Goal: Transaction & Acquisition: Purchase product/service

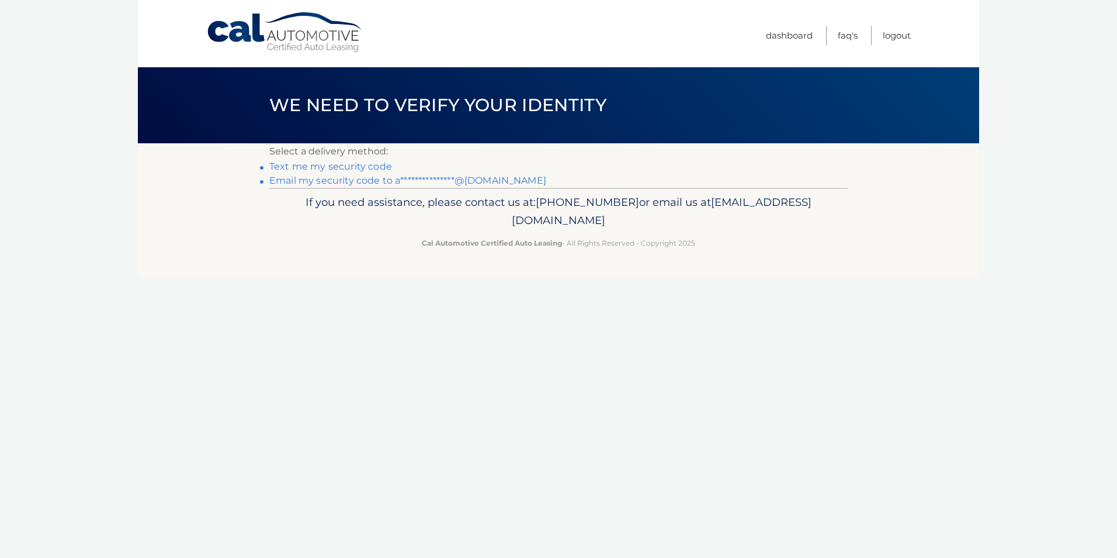
click at [380, 179] on link "**********" at bounding box center [407, 180] width 277 height 11
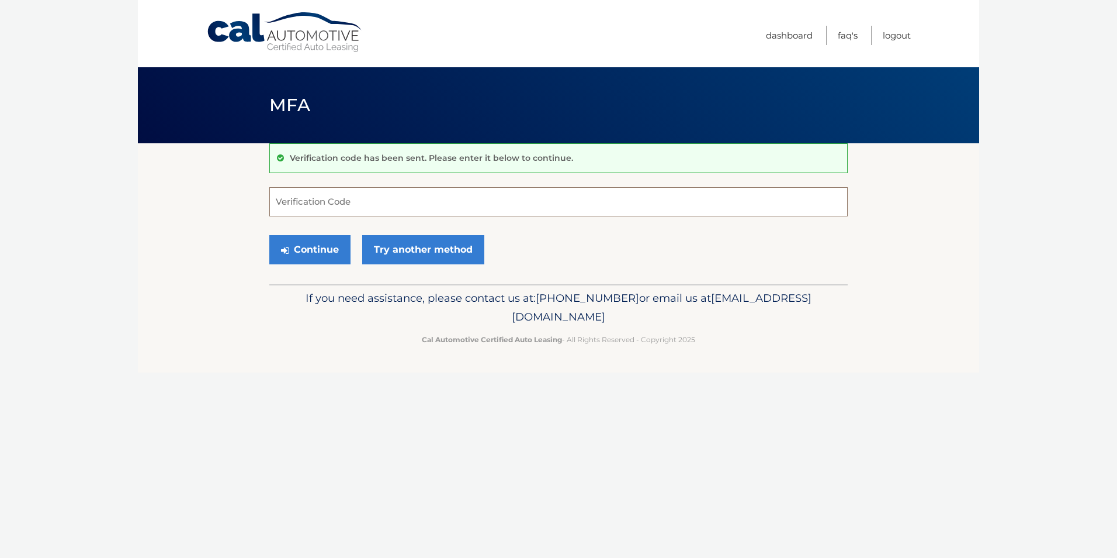
click at [341, 206] on input "Verification Code" at bounding box center [558, 201] width 579 height 29
type input "743494"
click at [328, 262] on button "Continue" at bounding box center [309, 249] width 81 height 29
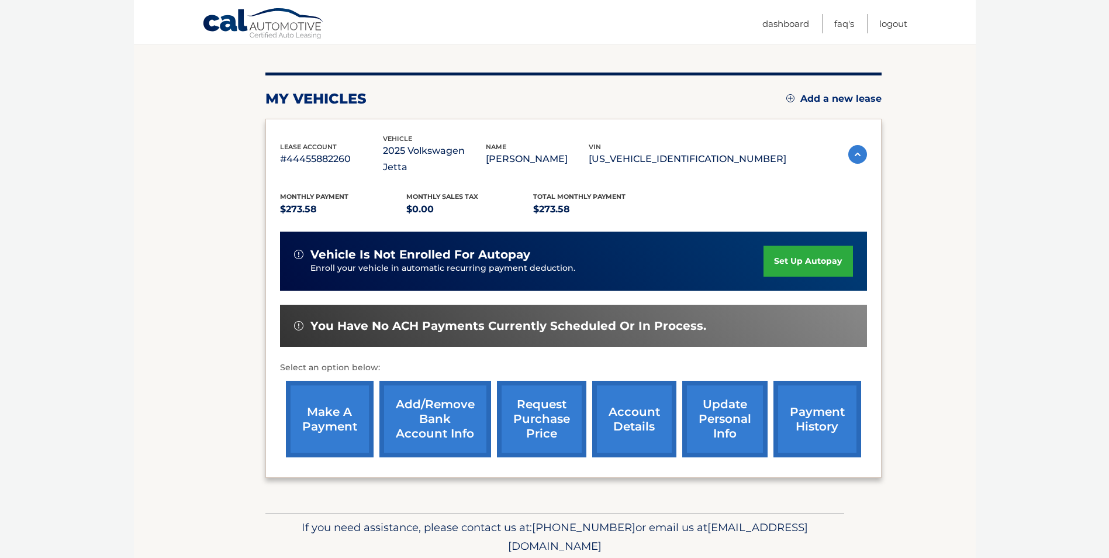
scroll to position [151, 0]
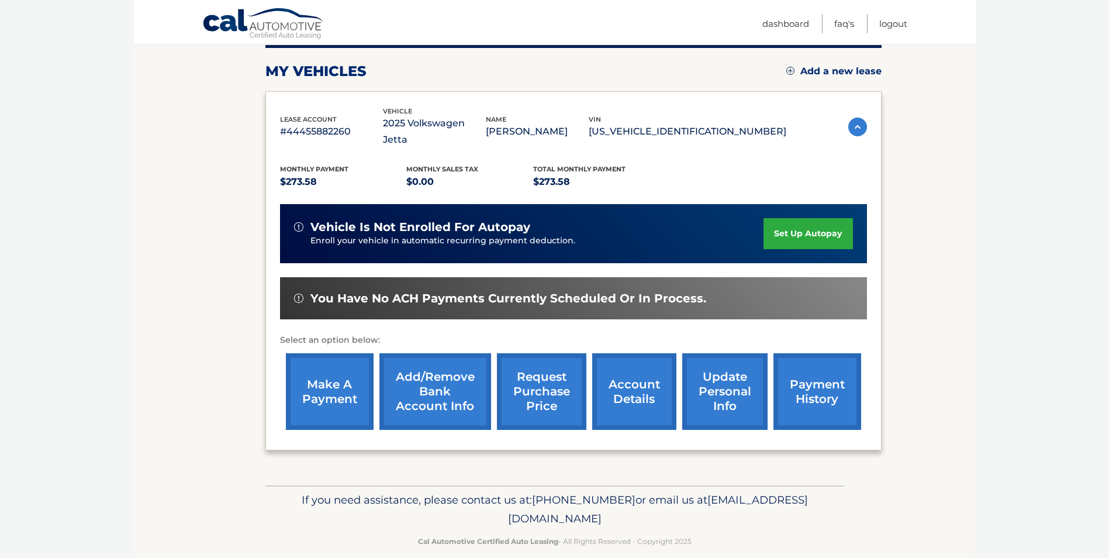
click at [327, 365] on link "make a payment" at bounding box center [330, 391] width 88 height 77
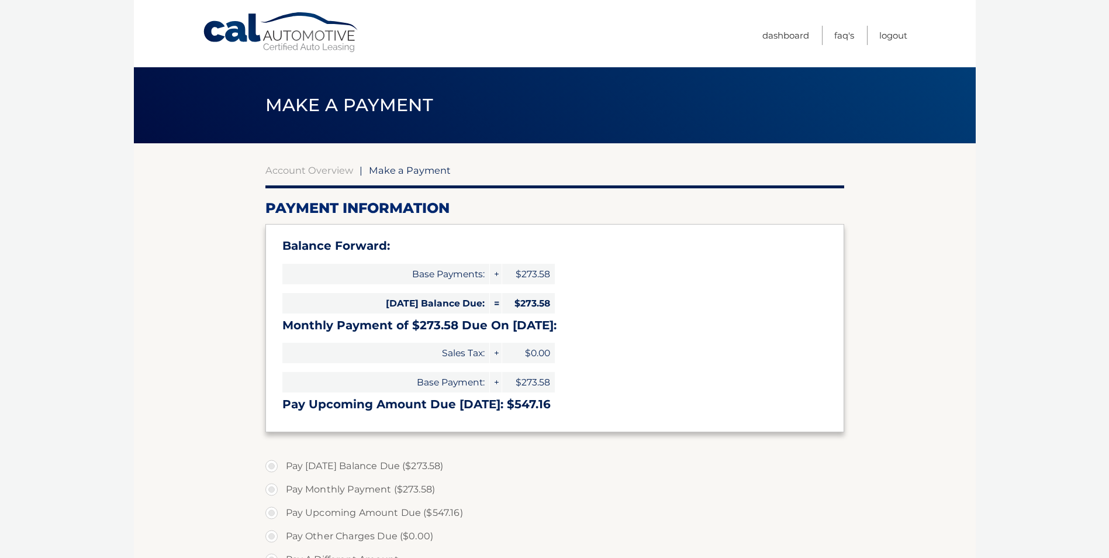
select select "NWFhOWNhOWItMTJhNC00N2ZjLTg0ZjAtZDJkZDEzZTVlZGI4"
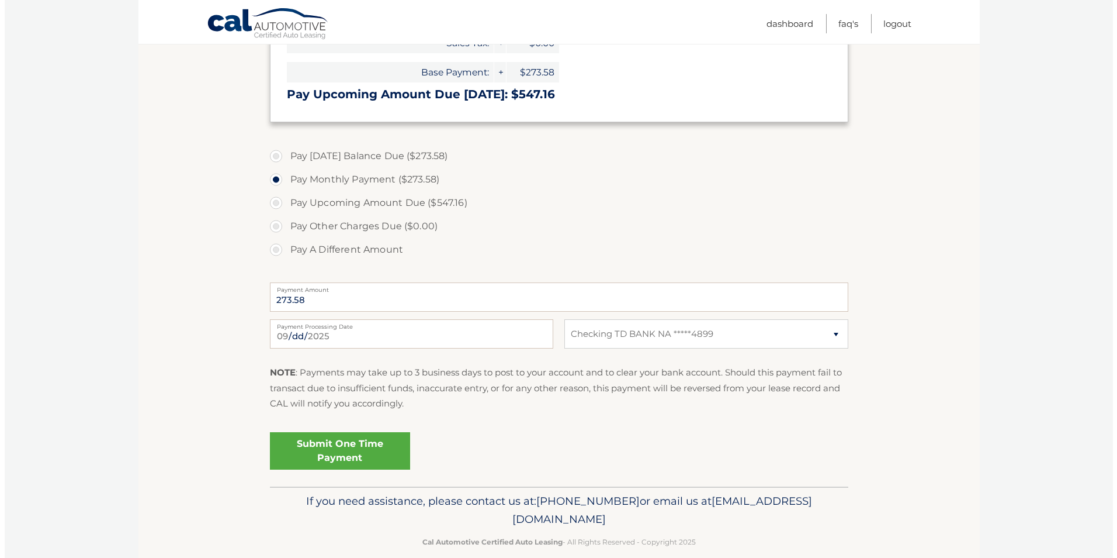
scroll to position [311, 0]
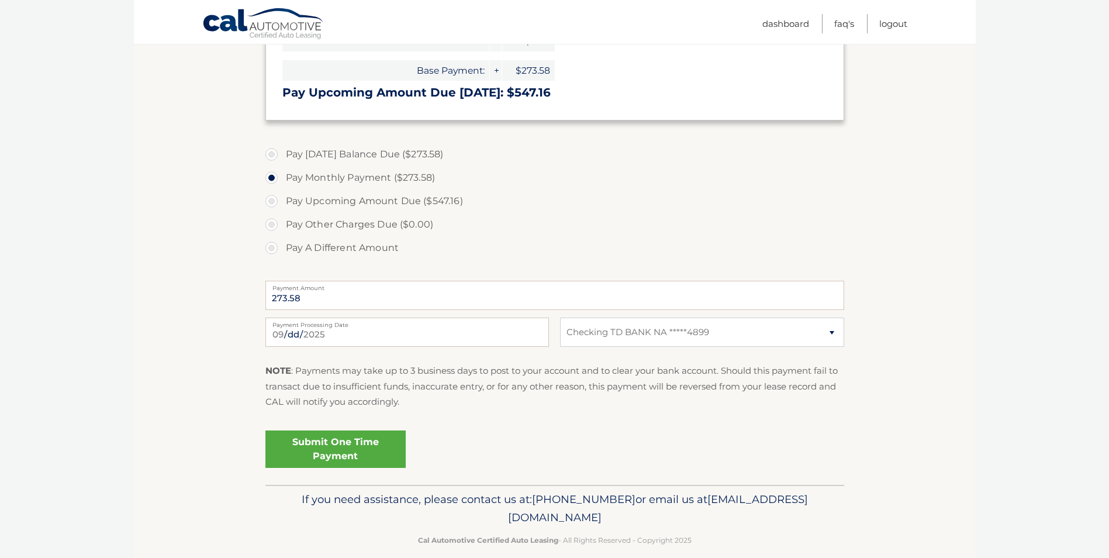
click at [336, 447] on link "Submit One Time Payment" at bounding box center [335, 448] width 140 height 37
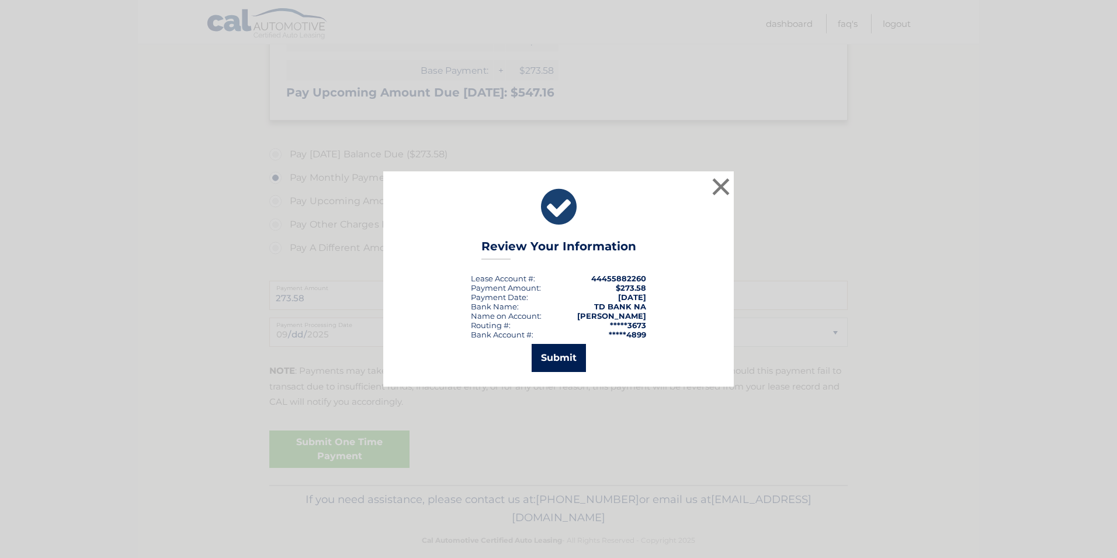
click at [570, 358] on button "Submit" at bounding box center [559, 358] width 54 height 28
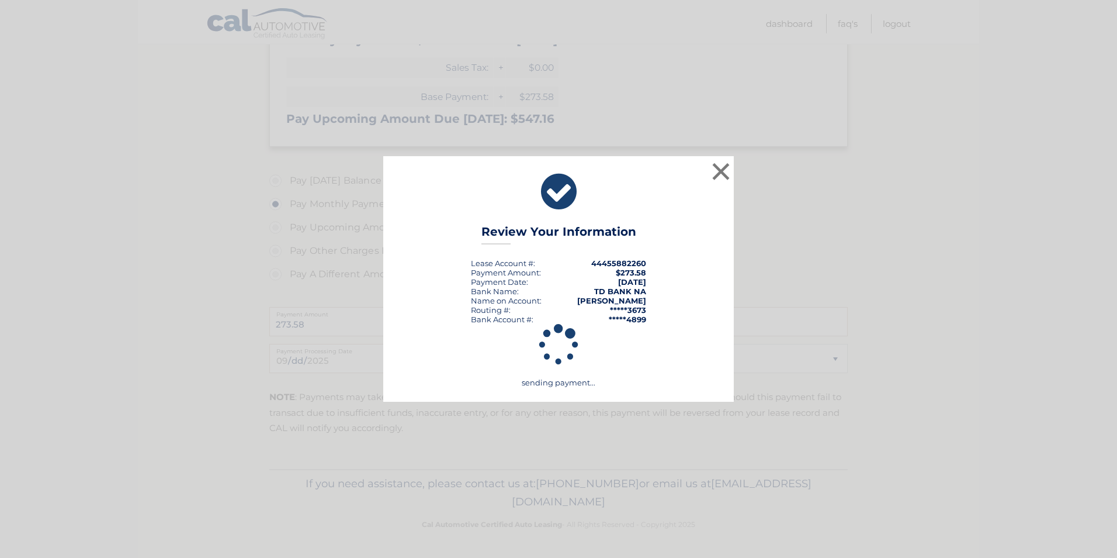
scroll to position [285, 0]
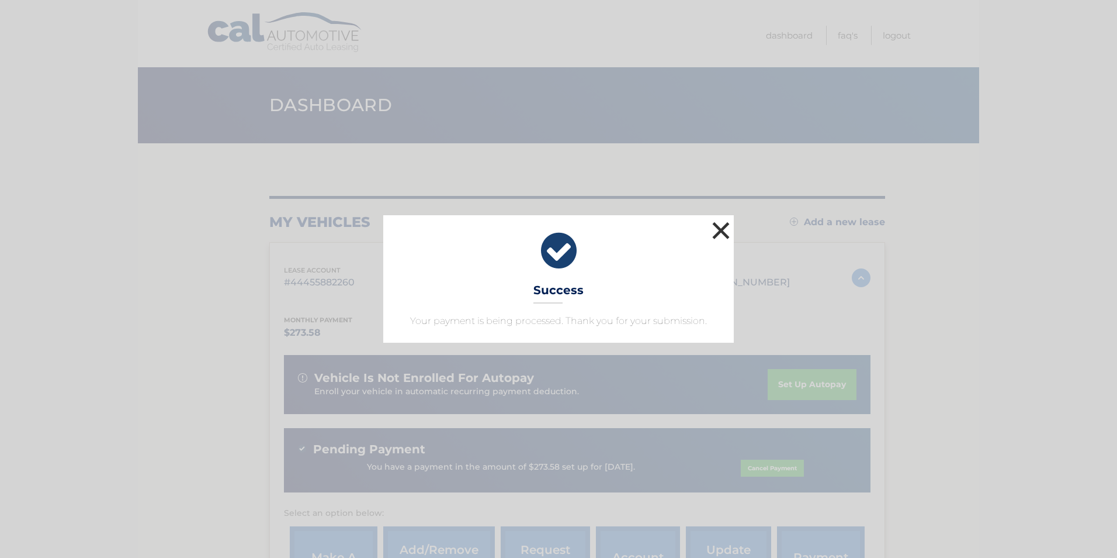
click at [725, 226] on button "×" at bounding box center [720, 230] width 23 height 23
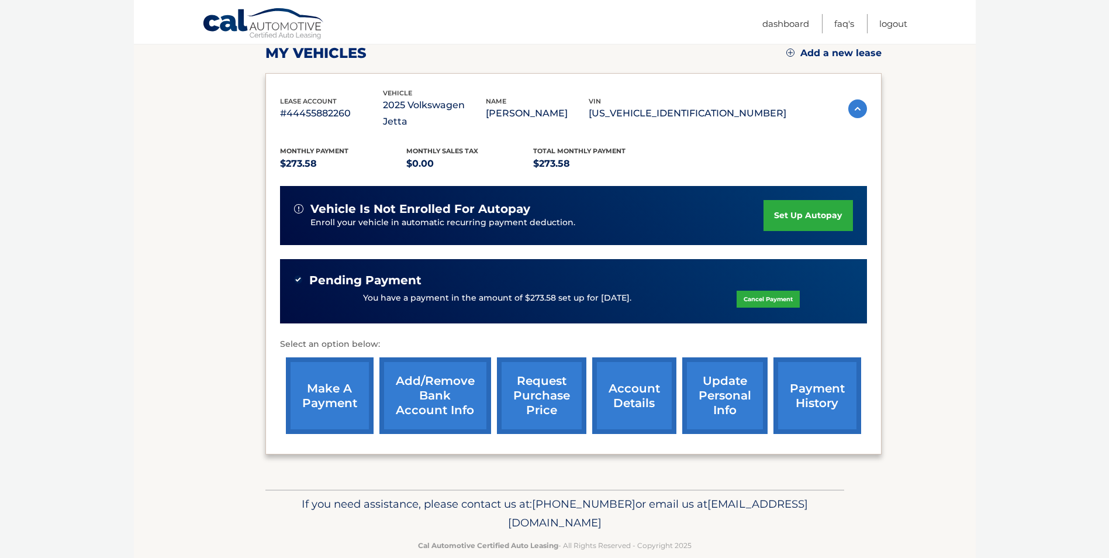
scroll to position [173, 0]
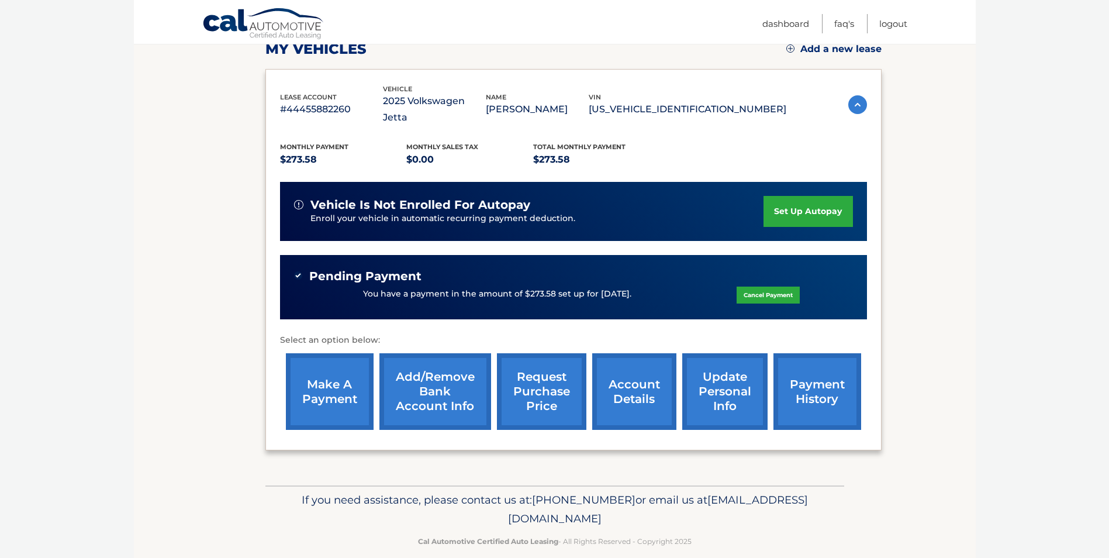
click at [788, 363] on link "payment history" at bounding box center [817, 391] width 88 height 77
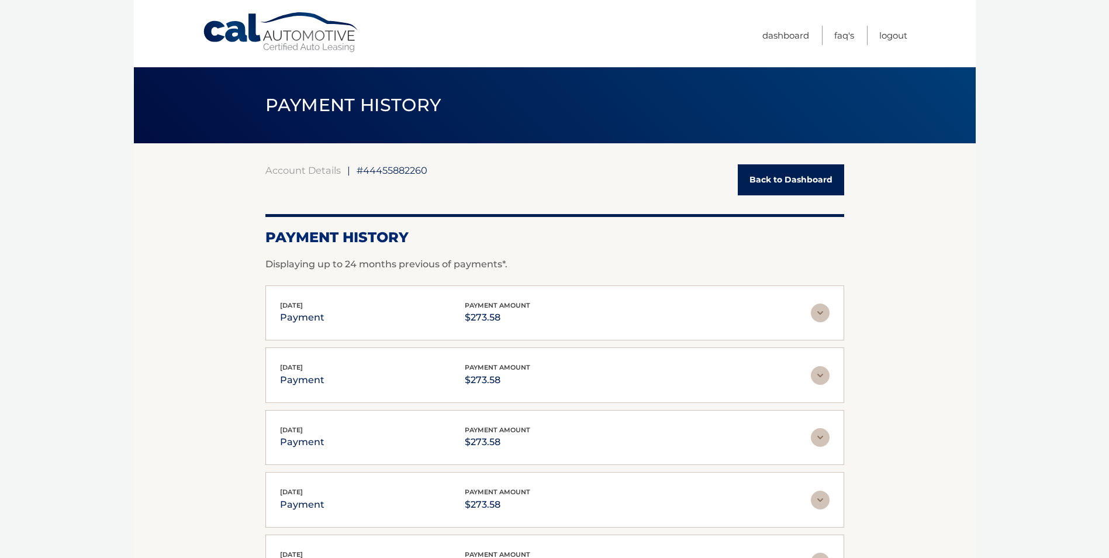
click at [808, 176] on link "Back to Dashboard" at bounding box center [791, 179] width 106 height 31
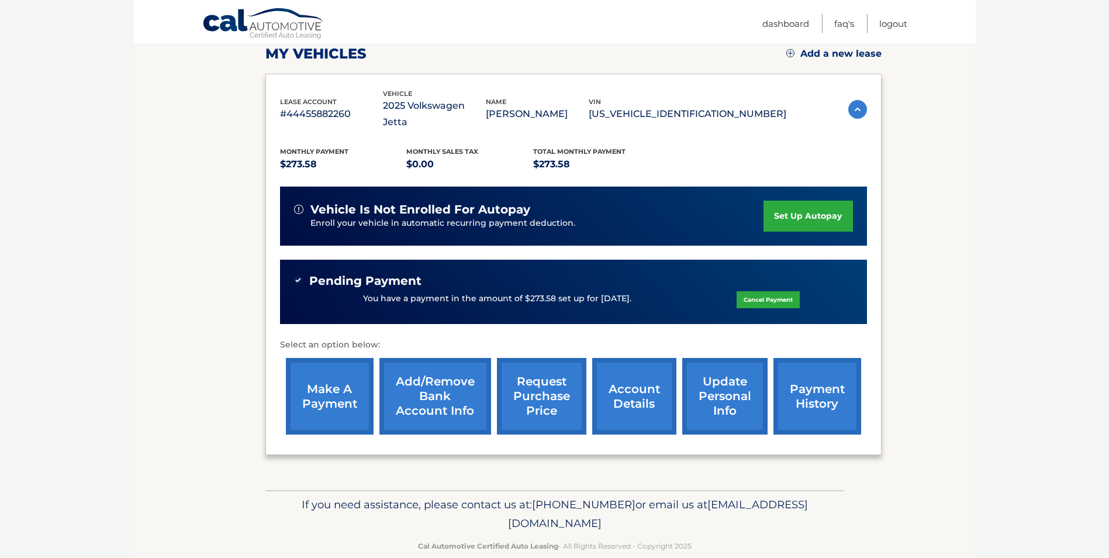
scroll to position [167, 0]
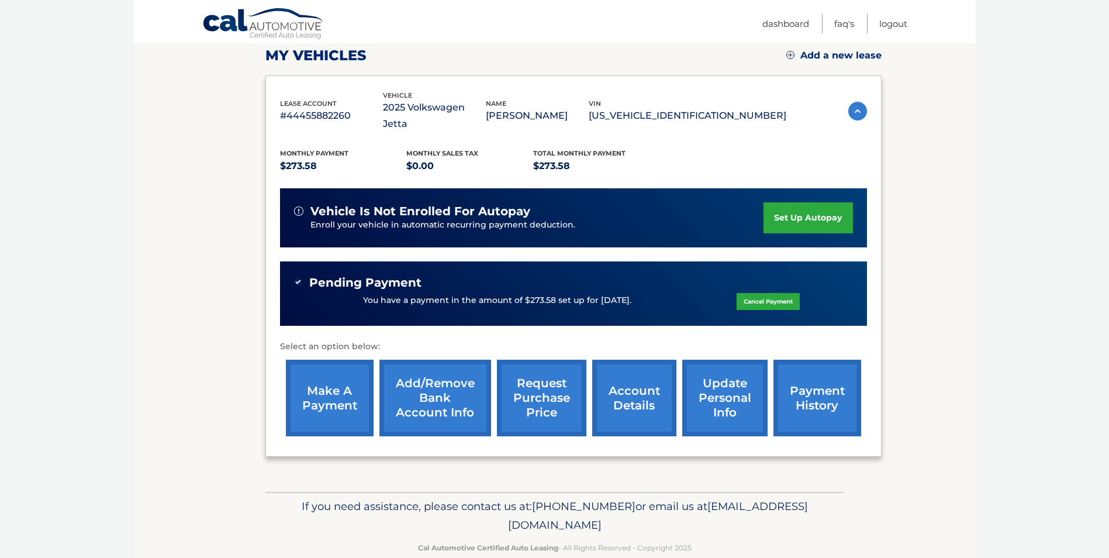
click at [617, 393] on link "account details" at bounding box center [634, 397] width 84 height 77
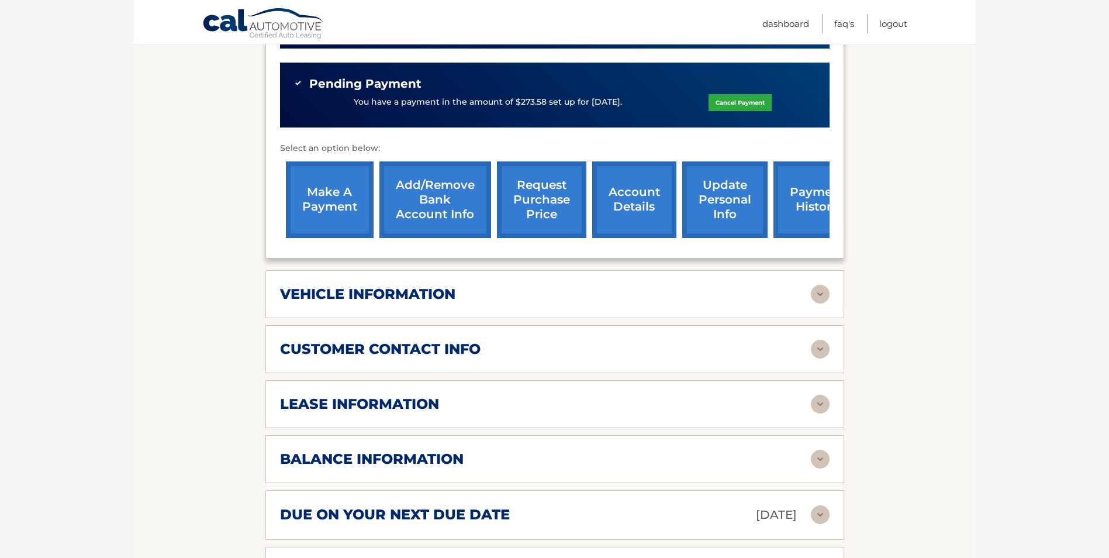
scroll to position [382, 0]
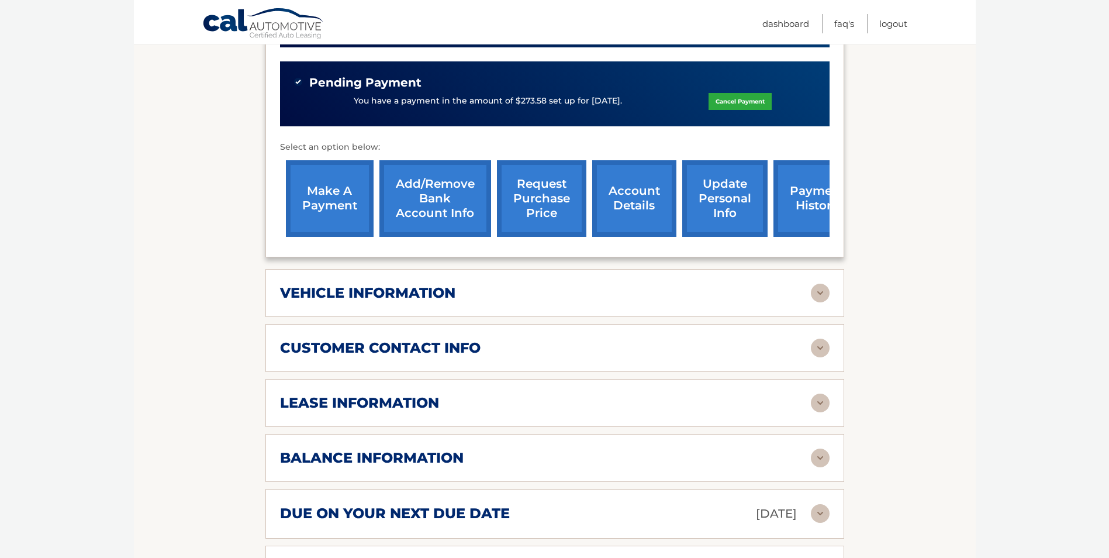
click at [823, 283] on img at bounding box center [820, 292] width 19 height 19
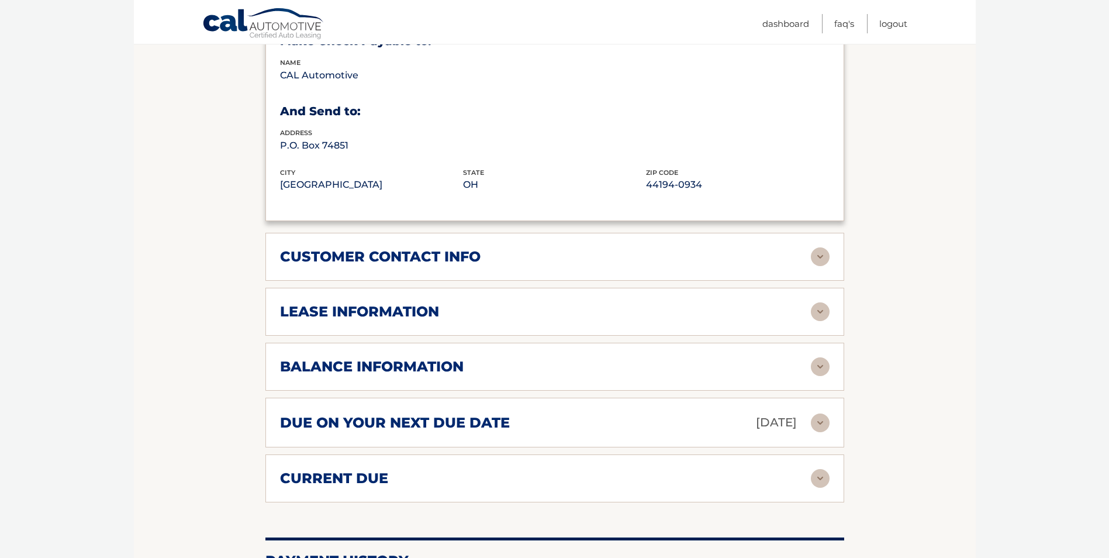
scroll to position [759, 0]
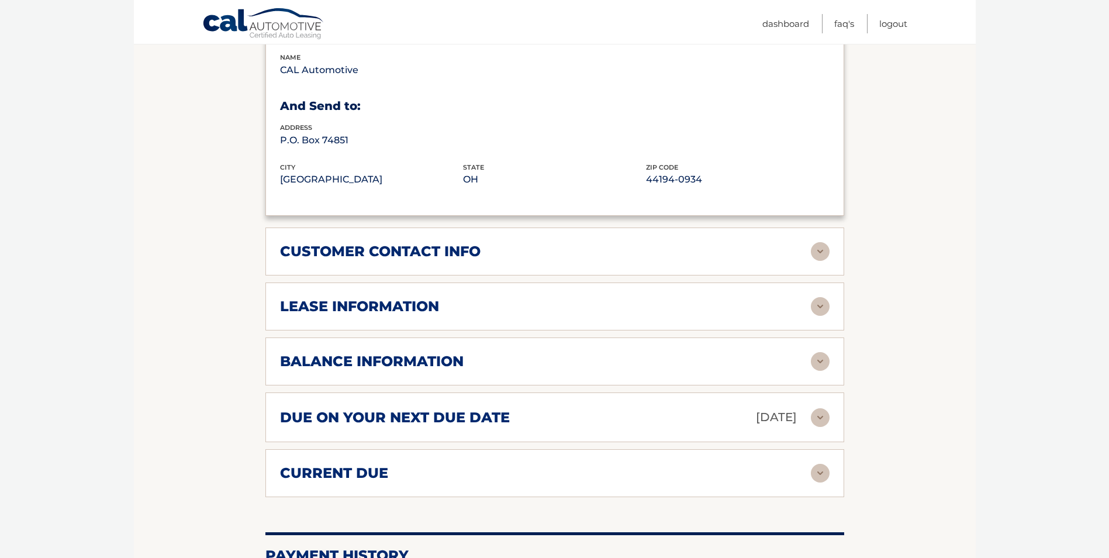
click at [819, 297] on img at bounding box center [820, 306] width 19 height 19
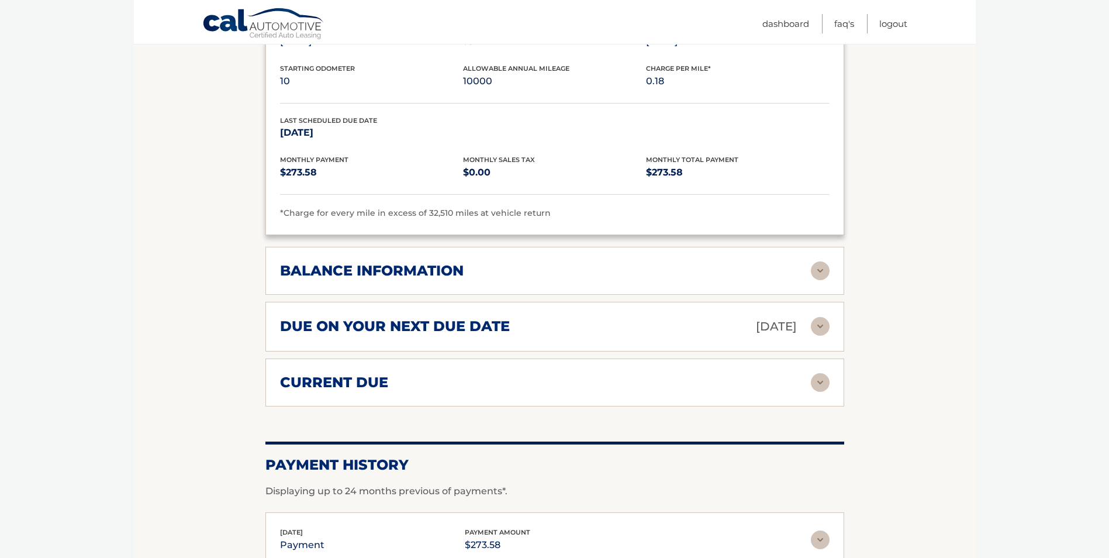
scroll to position [1092, 0]
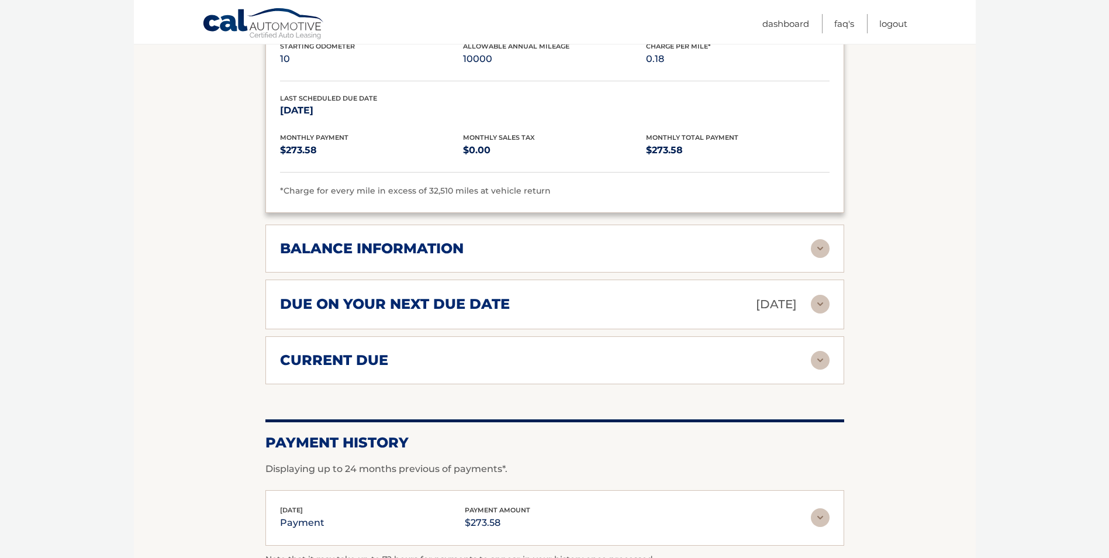
click at [815, 239] on img at bounding box center [820, 248] width 19 height 19
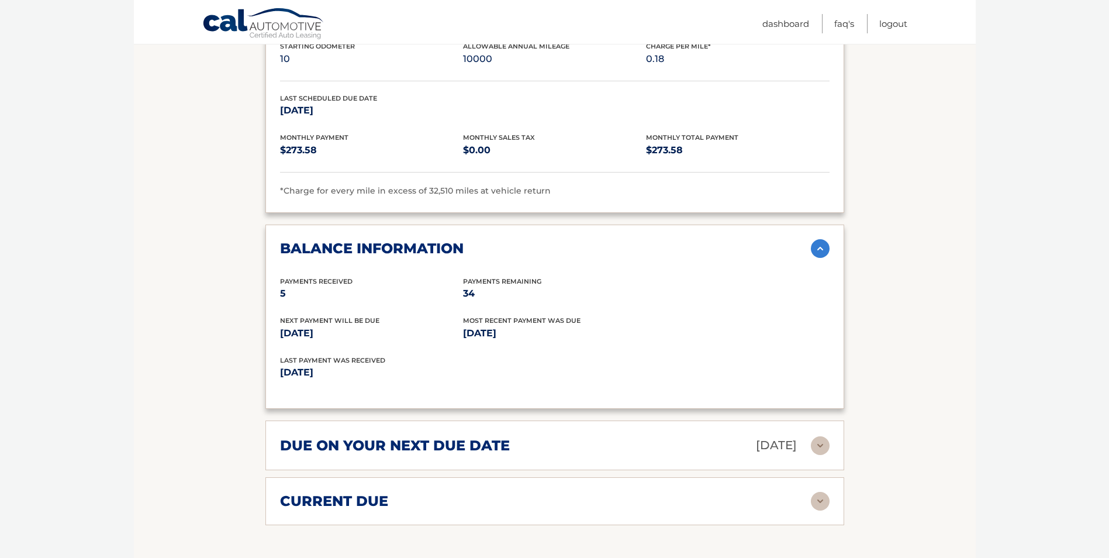
click at [820, 491] on img at bounding box center [820, 500] width 19 height 19
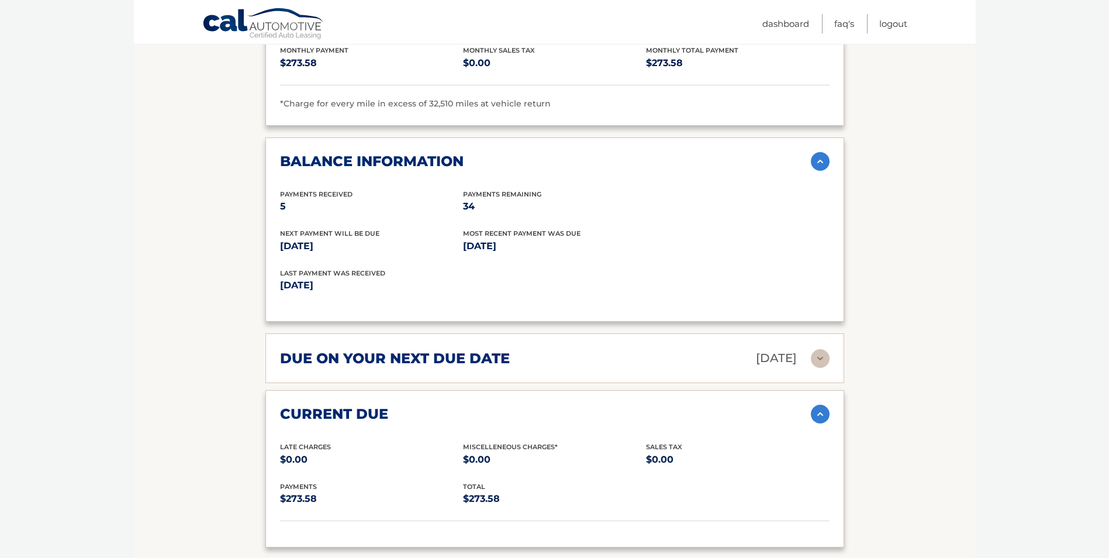
scroll to position [1169, 0]
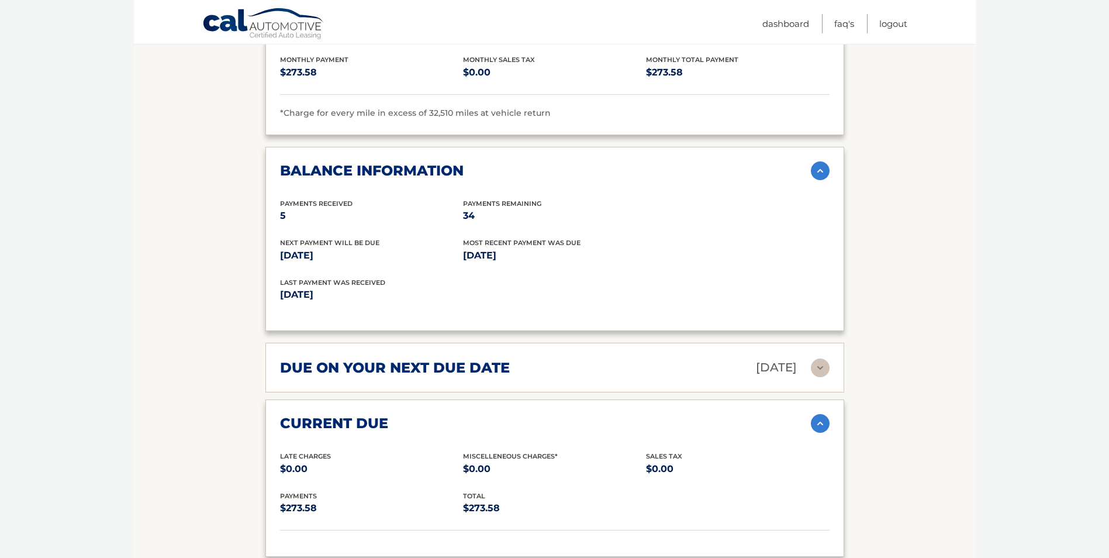
click at [822, 358] on img at bounding box center [820, 367] width 19 height 19
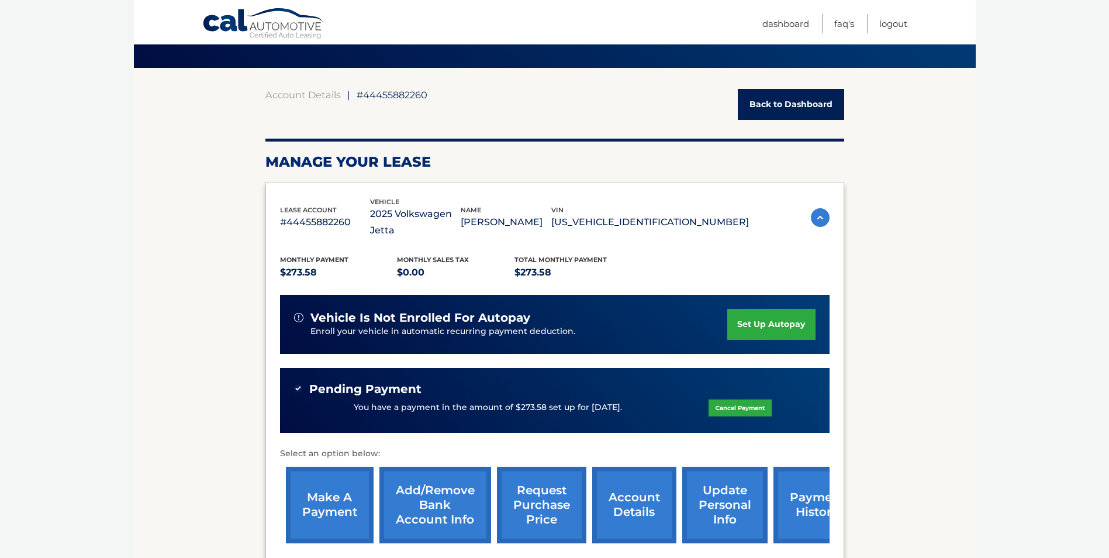
scroll to position [0, 0]
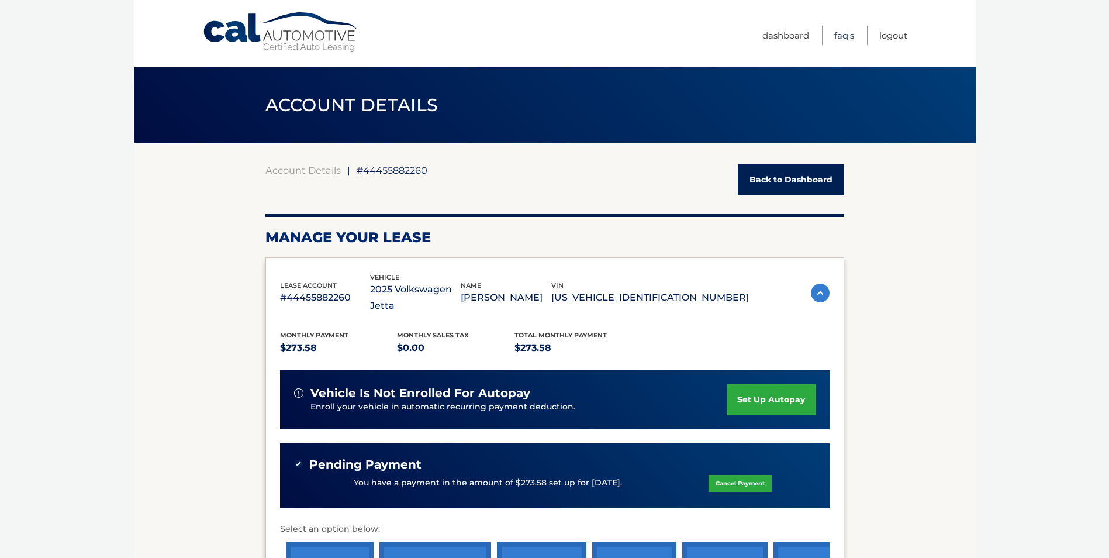
click at [840, 34] on link "FAQ's" at bounding box center [844, 35] width 20 height 19
click at [893, 36] on link "Logout" at bounding box center [893, 35] width 28 height 19
